Goal: Task Accomplishment & Management: Complete application form

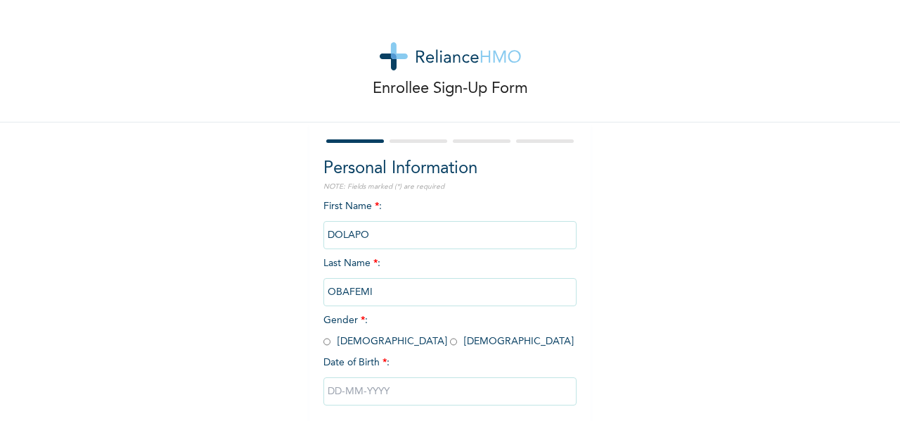
click at [57, 173] on div "Enrollee Sign-Up Form Personal Information NOTE: Fields marked (*) are required…" at bounding box center [450, 242] width 900 height 484
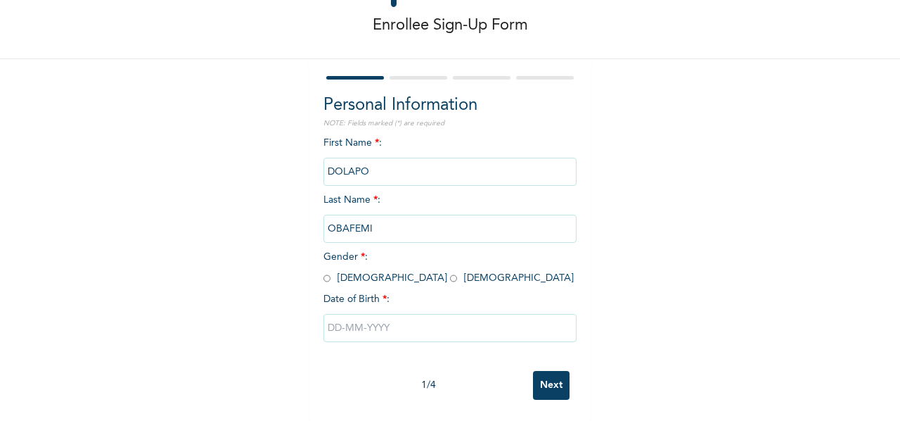
click at [450, 272] on input "radio" at bounding box center [453, 278] width 7 height 13
radio input "true"
click at [369, 314] on input "text" at bounding box center [450, 328] width 253 height 28
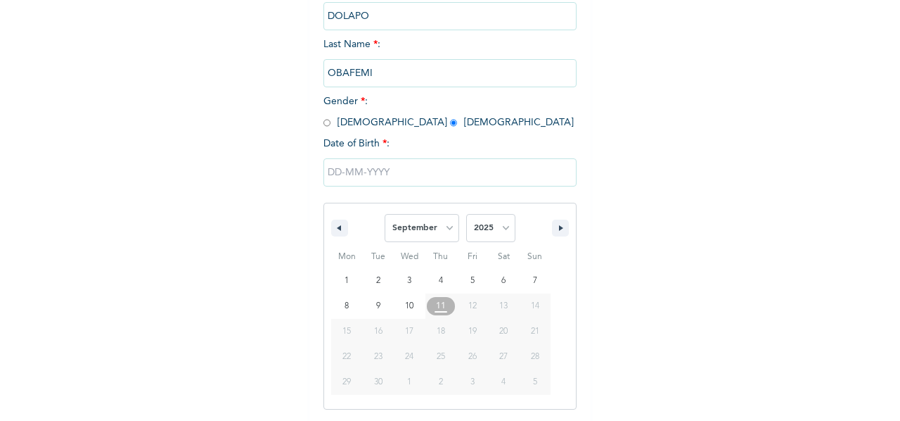
scroll to position [219, 0]
click at [334, 229] on icon "button" at bounding box center [337, 227] width 7 height 6
select select "6"
click at [478, 229] on select "2025 2024 2023 2022 2021 2020 2019 2018 2017 2016 2015 2014 2013 2012 2011 2010…" at bounding box center [490, 227] width 49 height 28
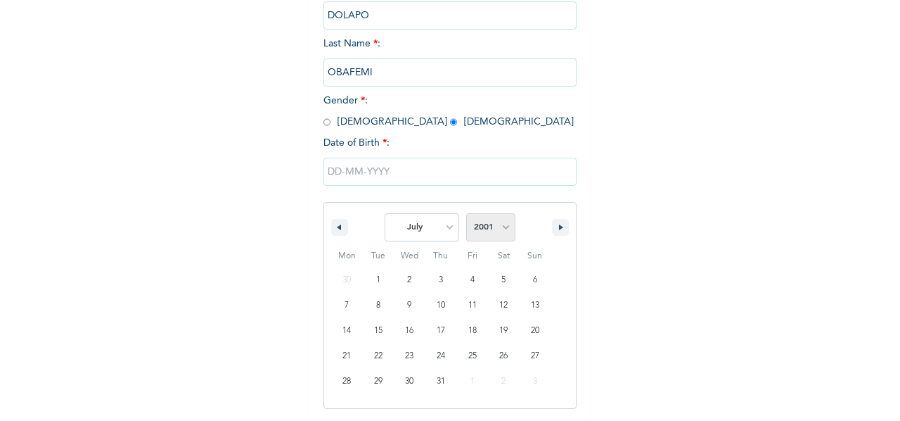
click at [466, 215] on select "2025 2024 2023 2022 2021 2020 2019 2018 2017 2016 2015 2014 2013 2012 2011 2010…" at bounding box center [490, 227] width 49 height 28
click at [487, 234] on select "2025 2024 2023 2022 2021 2020 2019 2018 2017 2016 2015 2014 2013 2012 2011 2010…" at bounding box center [490, 227] width 49 height 28
select select "2000"
click at [466, 215] on select "2025 2024 2023 2022 2021 2020 2019 2018 2017 2016 2015 2014 2013 2012 2011 2010…" at bounding box center [490, 227] width 49 height 28
click at [409, 224] on select "January February March April May June July August September October November De…" at bounding box center [422, 227] width 75 height 28
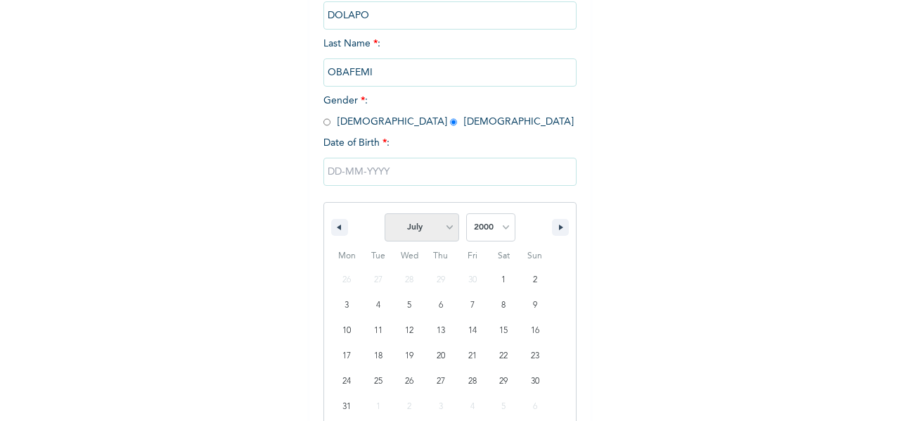
select select "2"
click at [385, 215] on select "January February March April May June July August September October November De…" at bounding box center [422, 227] width 75 height 28
type input "[DATE]"
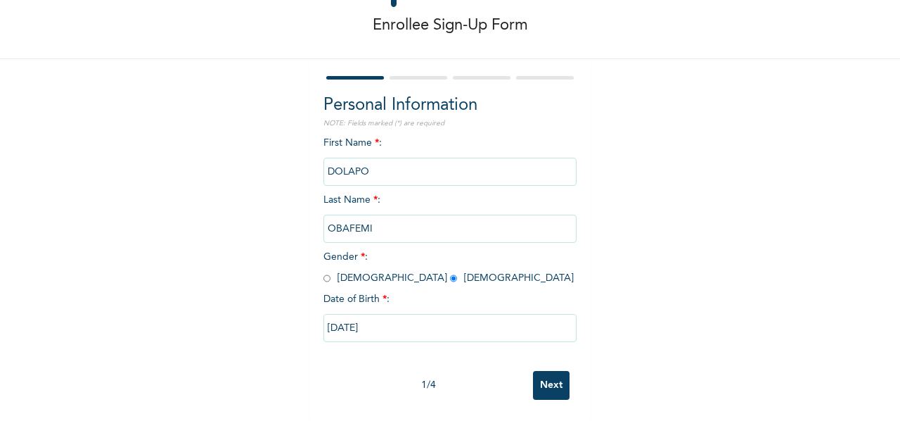
scroll to position [76, 0]
click at [539, 371] on input "Next" at bounding box center [551, 385] width 37 height 29
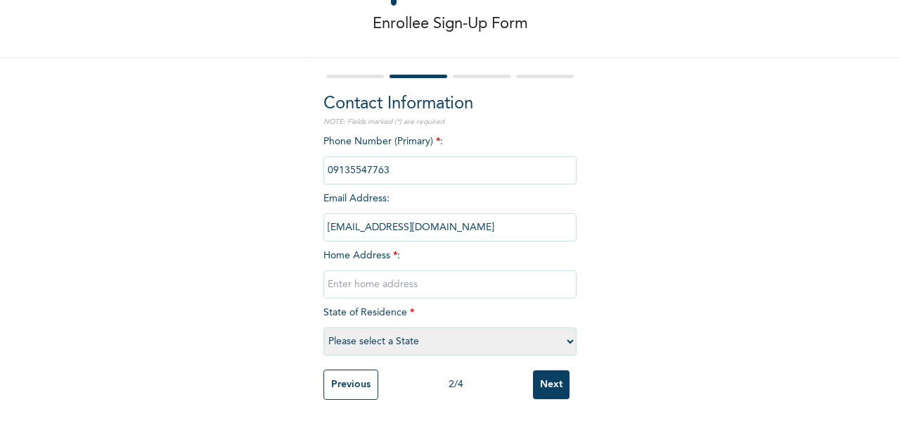
click at [746, 177] on div "Enrollee Sign-Up Form Contact Information NOTE: Fields marked (*) are required …" at bounding box center [450, 177] width 900 height 485
click at [399, 280] on input "text" at bounding box center [450, 284] width 253 height 28
click at [767, 153] on div "Enrollee Sign-Up Form Contact Information NOTE: Fields marked (*) are required …" at bounding box center [450, 177] width 900 height 485
click at [413, 278] on input "[STREET_ADDRESS]," at bounding box center [450, 284] width 253 height 28
type input "[STREET_ADDRESS][PERSON_NAME]"
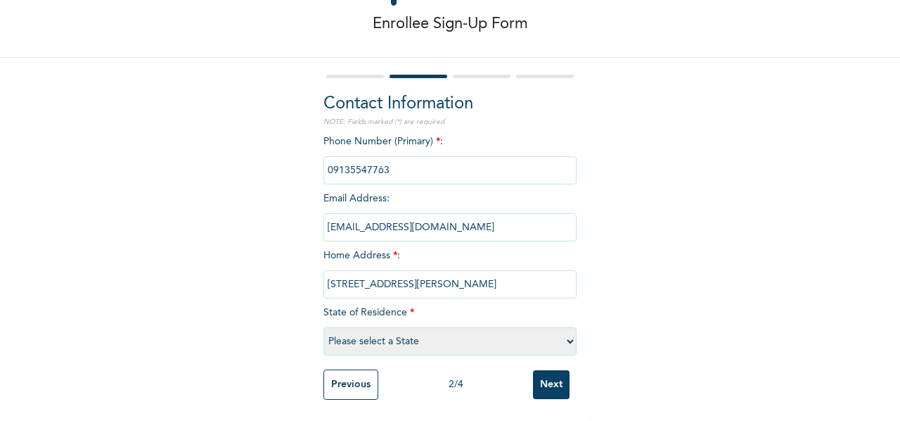
click at [376, 334] on select "Please select a State [PERSON_NAME] (FCT) [PERSON_NAME] Ibom [GEOGRAPHIC_DATA] …" at bounding box center [450, 341] width 253 height 28
select select "25"
click at [324, 327] on select "Please select a State [PERSON_NAME] (FCT) [PERSON_NAME] Ibom [GEOGRAPHIC_DATA] …" at bounding box center [450, 341] width 253 height 28
click at [545, 381] on input "Next" at bounding box center [551, 384] width 37 height 29
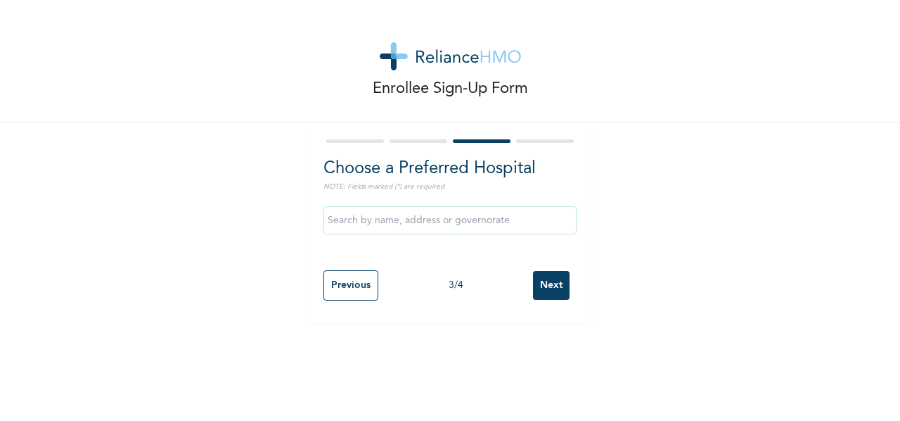
scroll to position [0, 0]
click at [492, 216] on input "text" at bounding box center [450, 220] width 253 height 28
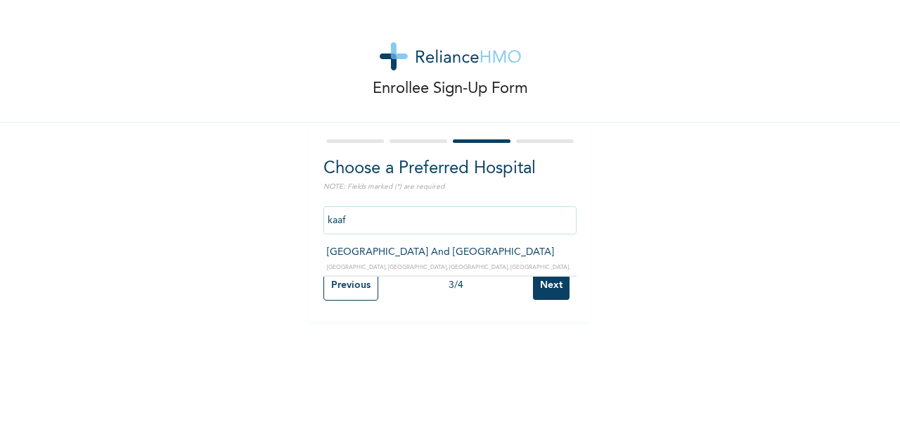
type input "[GEOGRAPHIC_DATA] And [GEOGRAPHIC_DATA]"
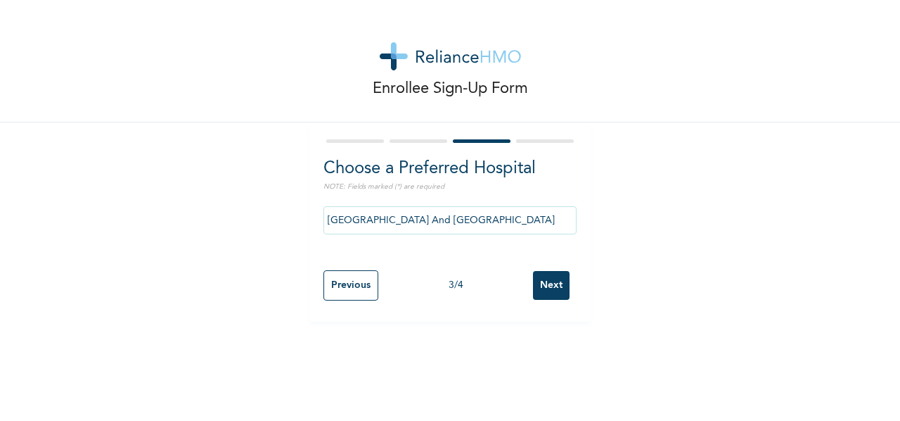
click at [540, 285] on input "Next" at bounding box center [551, 285] width 37 height 29
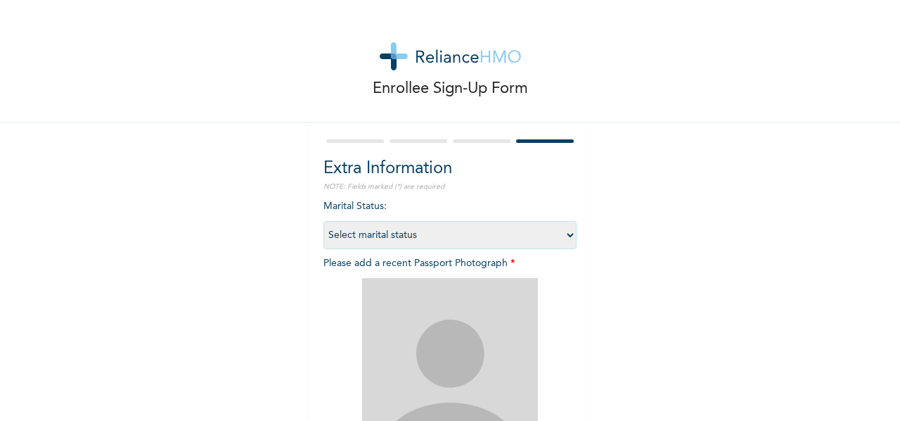
click at [492, 223] on select "Select marital status [DEMOGRAPHIC_DATA] Married [DEMOGRAPHIC_DATA] Widow/[DEMO…" at bounding box center [450, 235] width 253 height 28
select select "1"
click at [324, 221] on select "Select marital status [DEMOGRAPHIC_DATA] Married [DEMOGRAPHIC_DATA] Widow/[DEMO…" at bounding box center [450, 235] width 253 height 28
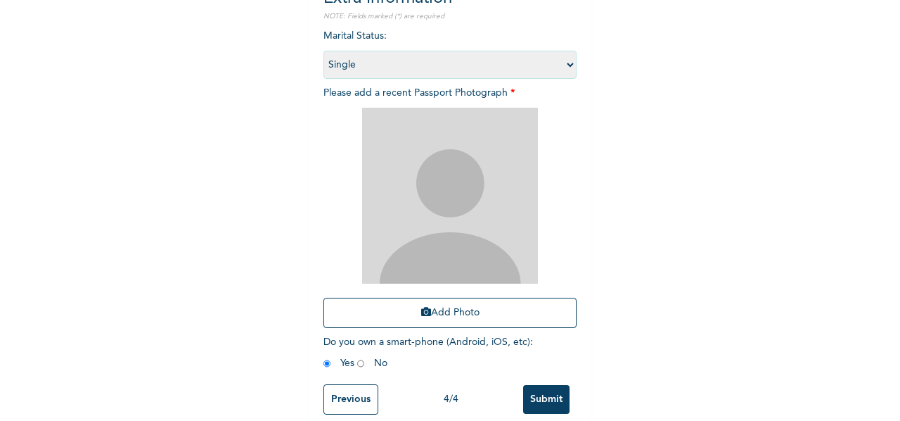
scroll to position [186, 0]
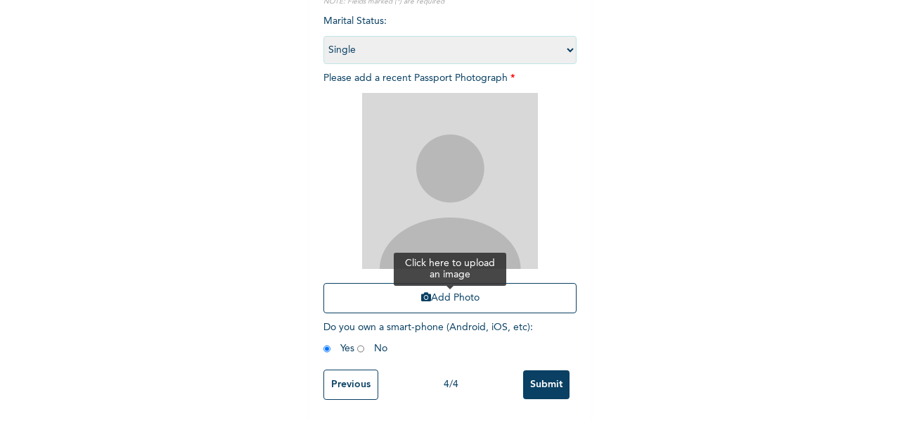
click at [454, 307] on button "Add Photo" at bounding box center [450, 298] width 253 height 30
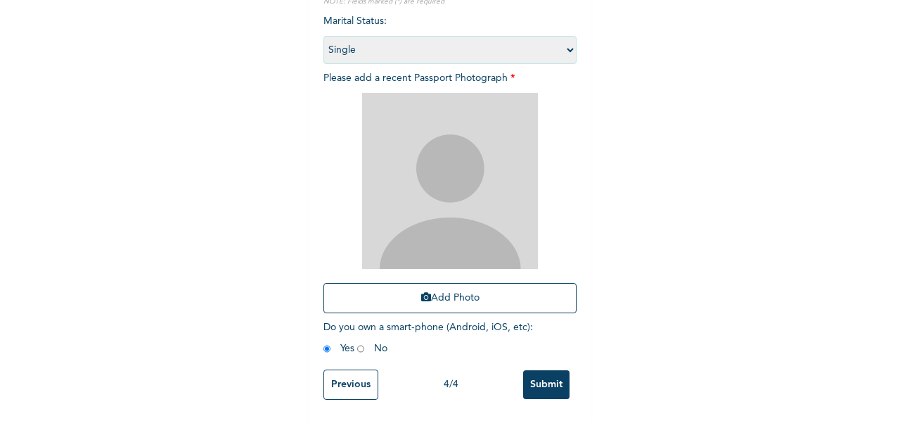
click at [871, 230] on div "Enrollee Sign-Up Form Extra Information NOTE: Fields marked (*) are required Ma…" at bounding box center [450, 118] width 900 height 606
